Goal: Navigation & Orientation: Find specific page/section

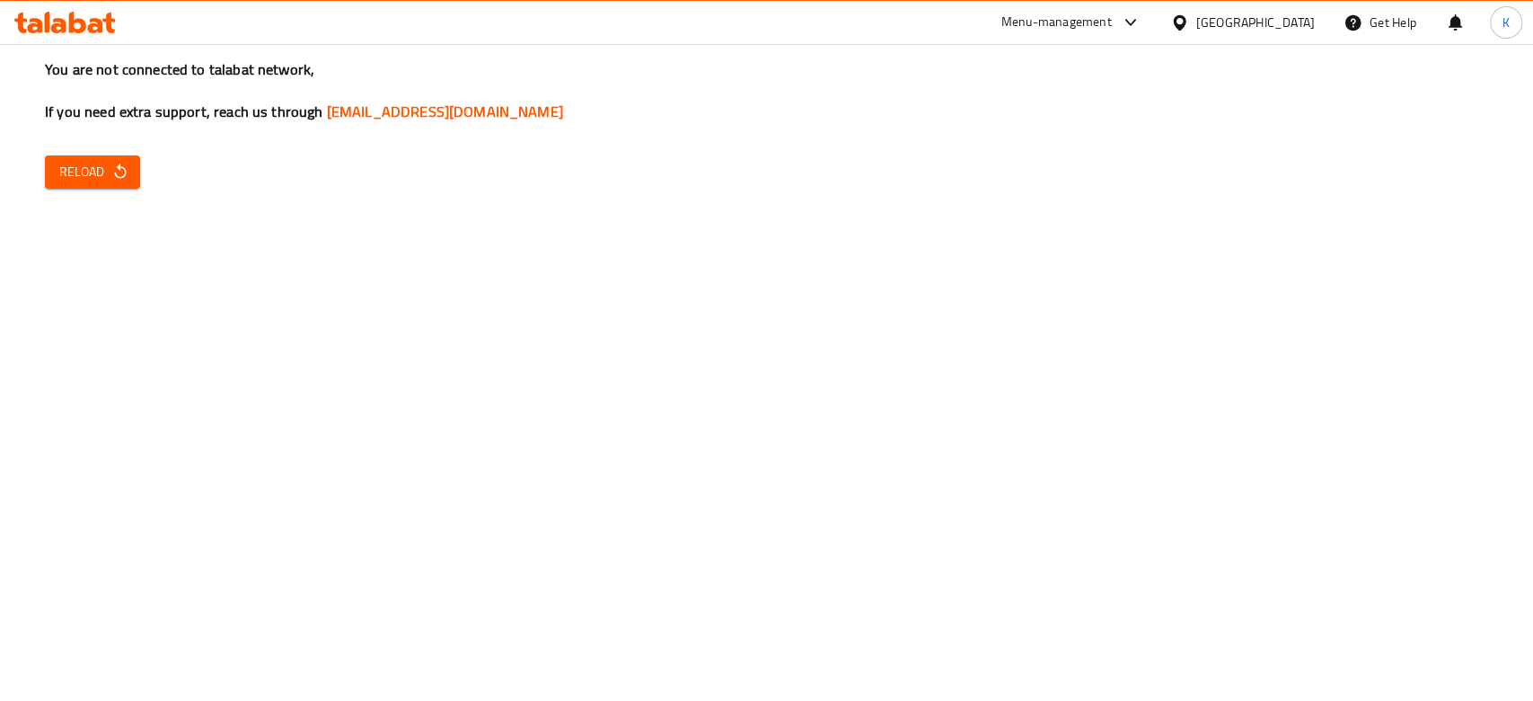
click at [107, 171] on span "Reload" at bounding box center [92, 172] width 66 height 22
